Goal: Navigation & Orientation: Find specific page/section

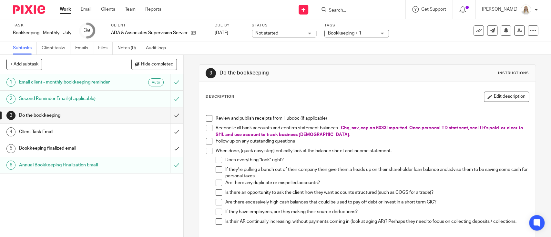
click at [67, 8] on link "Work" at bounding box center [65, 9] width 11 height 6
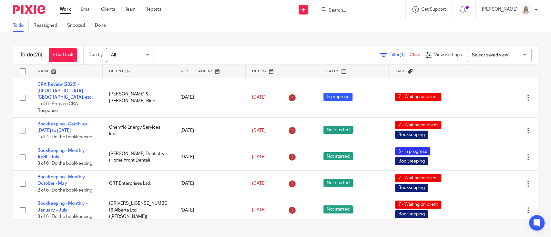
click at [50, 66] on link at bounding box center [66, 71] width 71 height 13
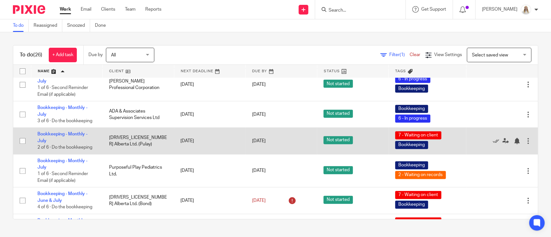
scroll to position [215, 0]
